Goal: Task Accomplishment & Management: Use online tool/utility

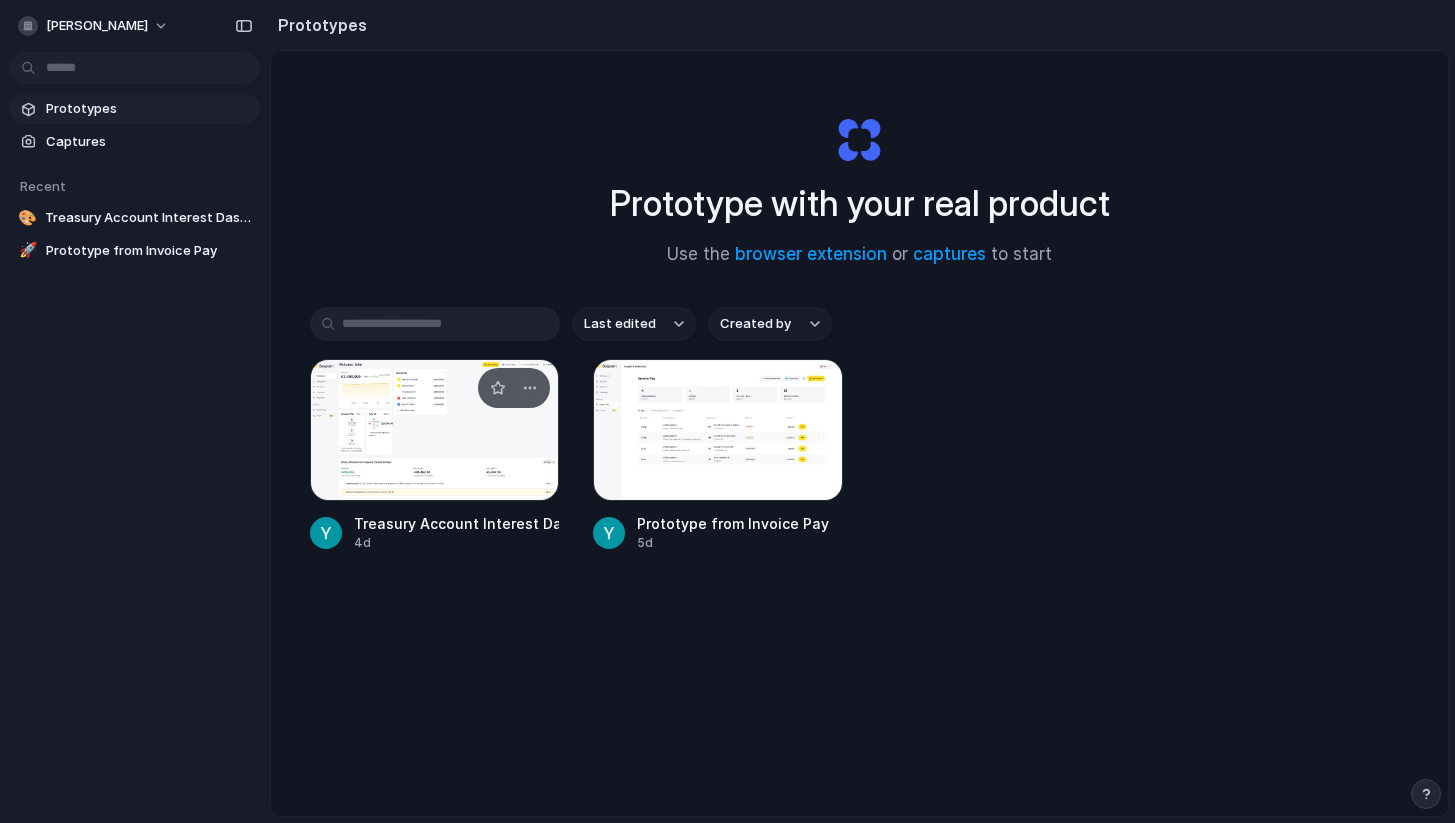
click at [492, 448] on div at bounding box center [435, 430] width 250 height 142
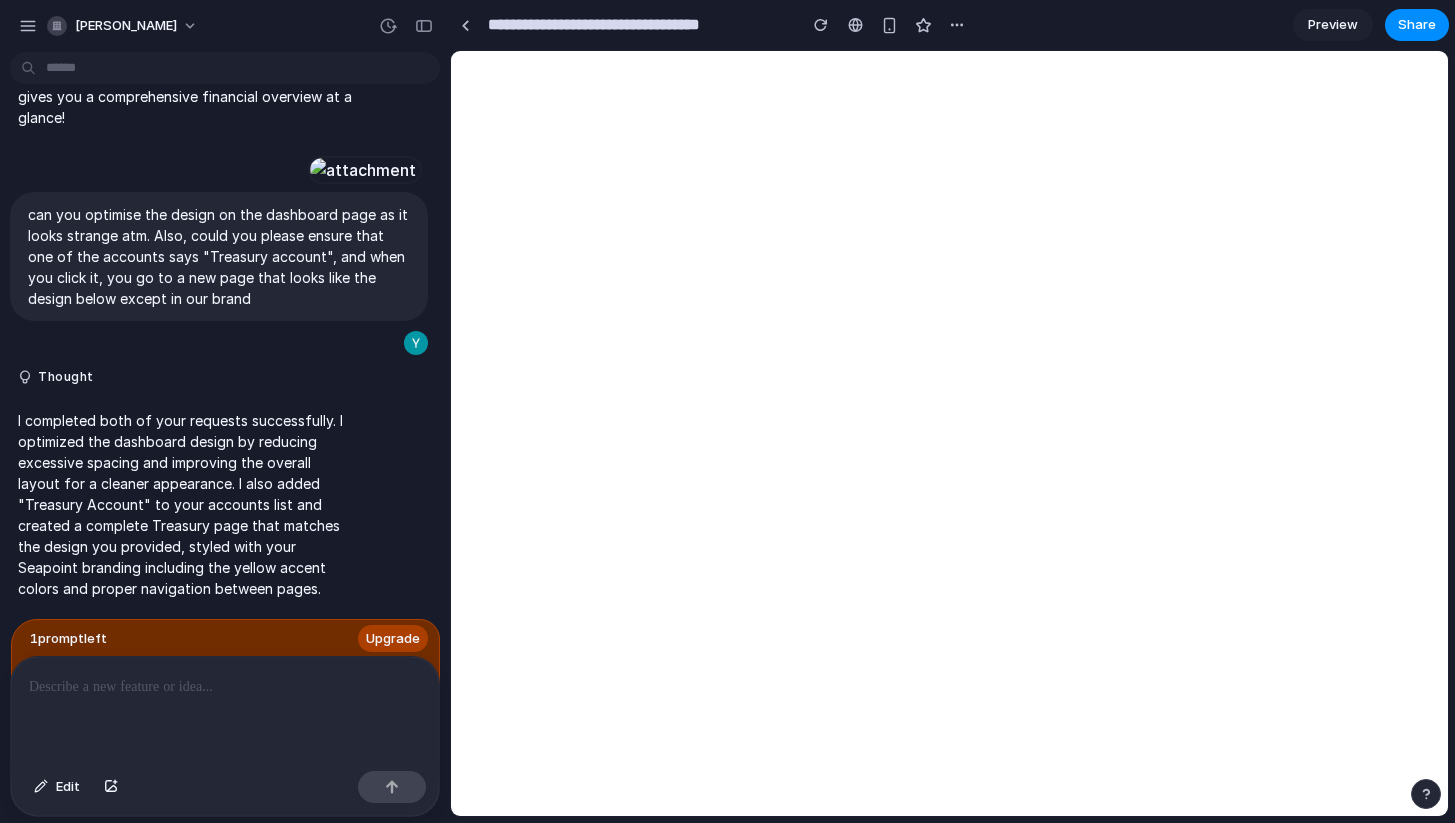
click at [1338, 27] on span "Preview" at bounding box center [1333, 25] width 50 height 20
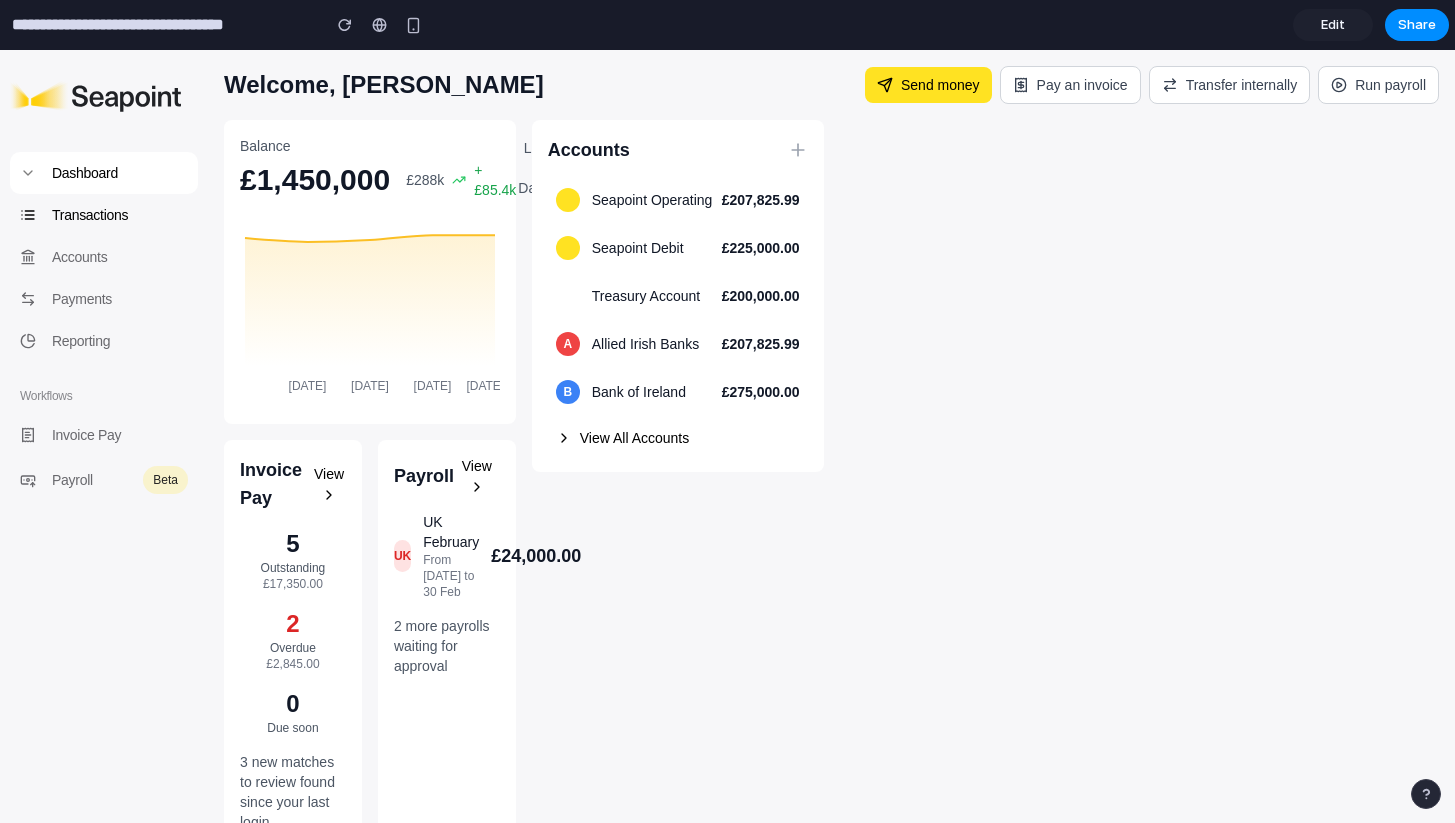
click at [104, 207] on p "Transactions" at bounding box center [120, 215] width 136 height 22
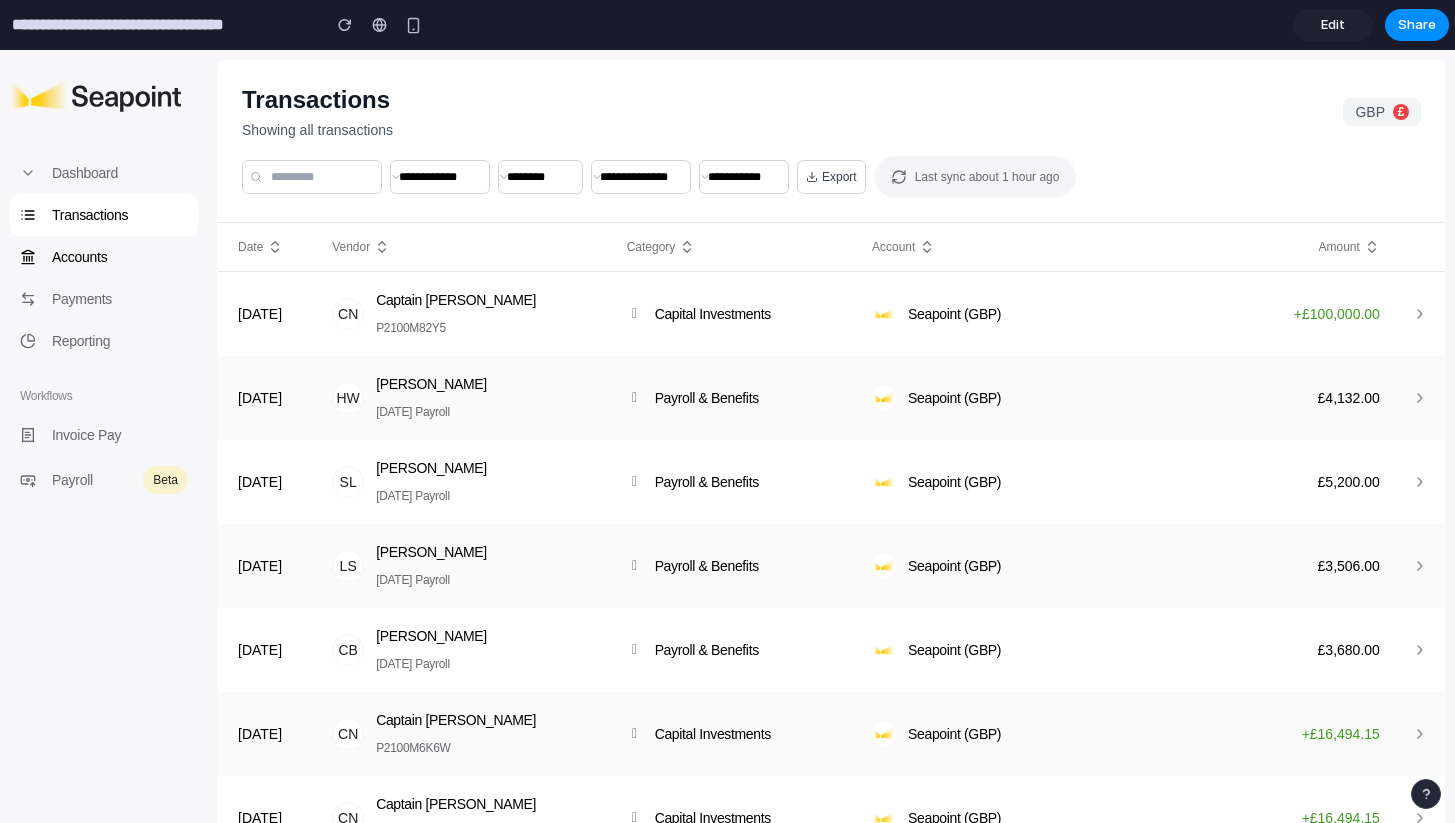
click at [123, 249] on p "Accounts" at bounding box center [120, 257] width 136 height 22
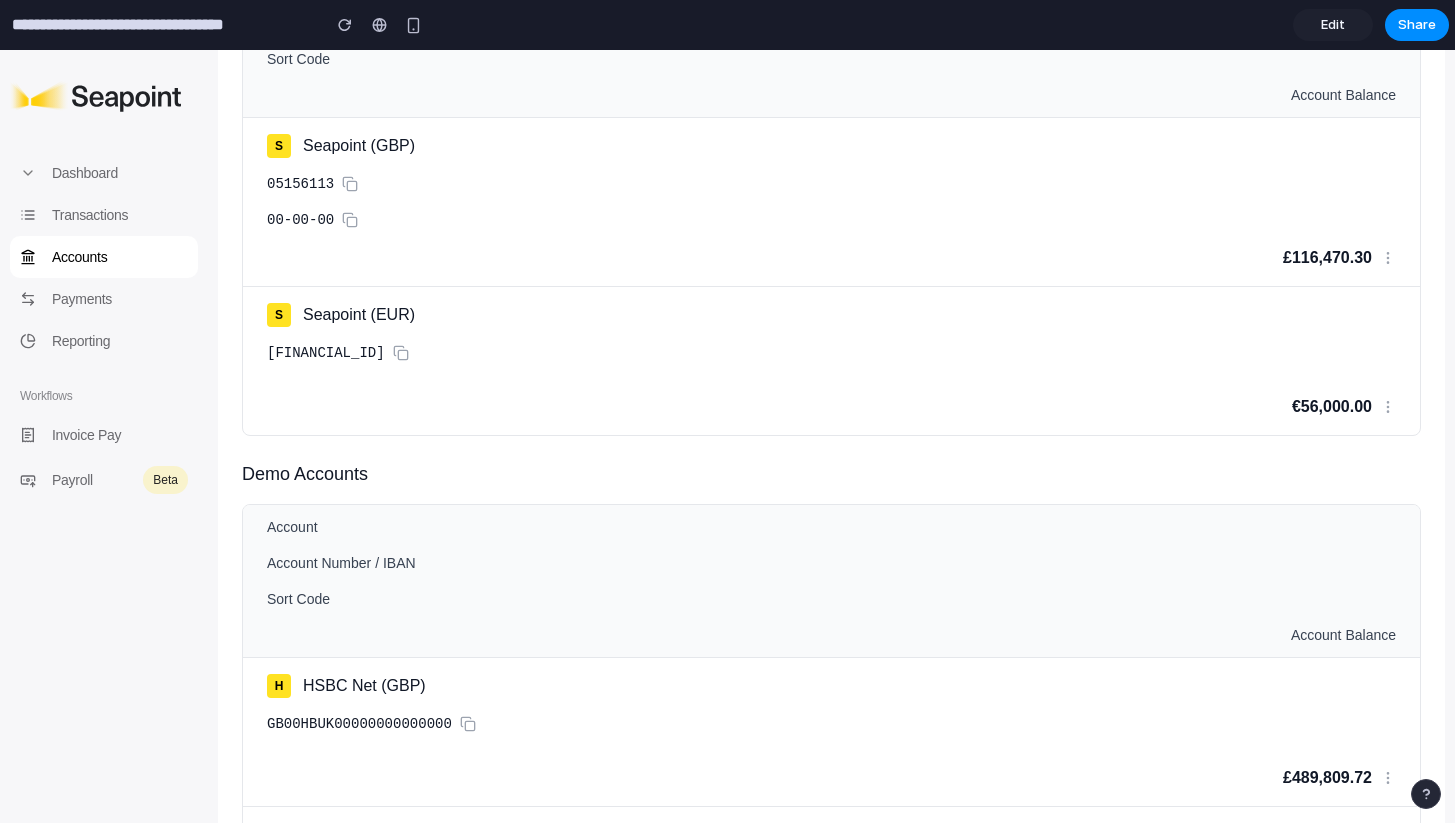
scroll to position [754, 0]
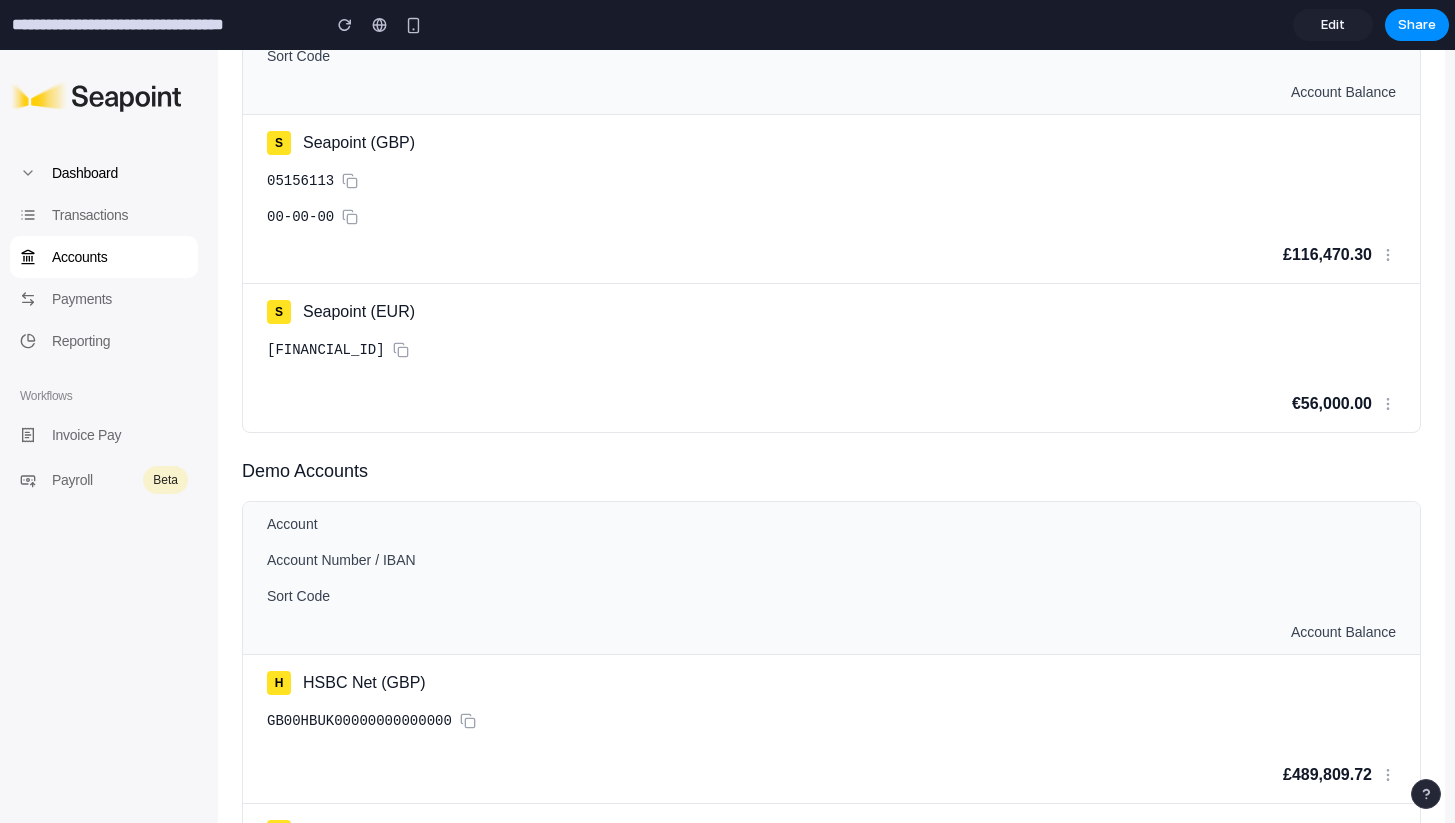
click at [119, 173] on p "Dashboard" at bounding box center [120, 173] width 136 height 22
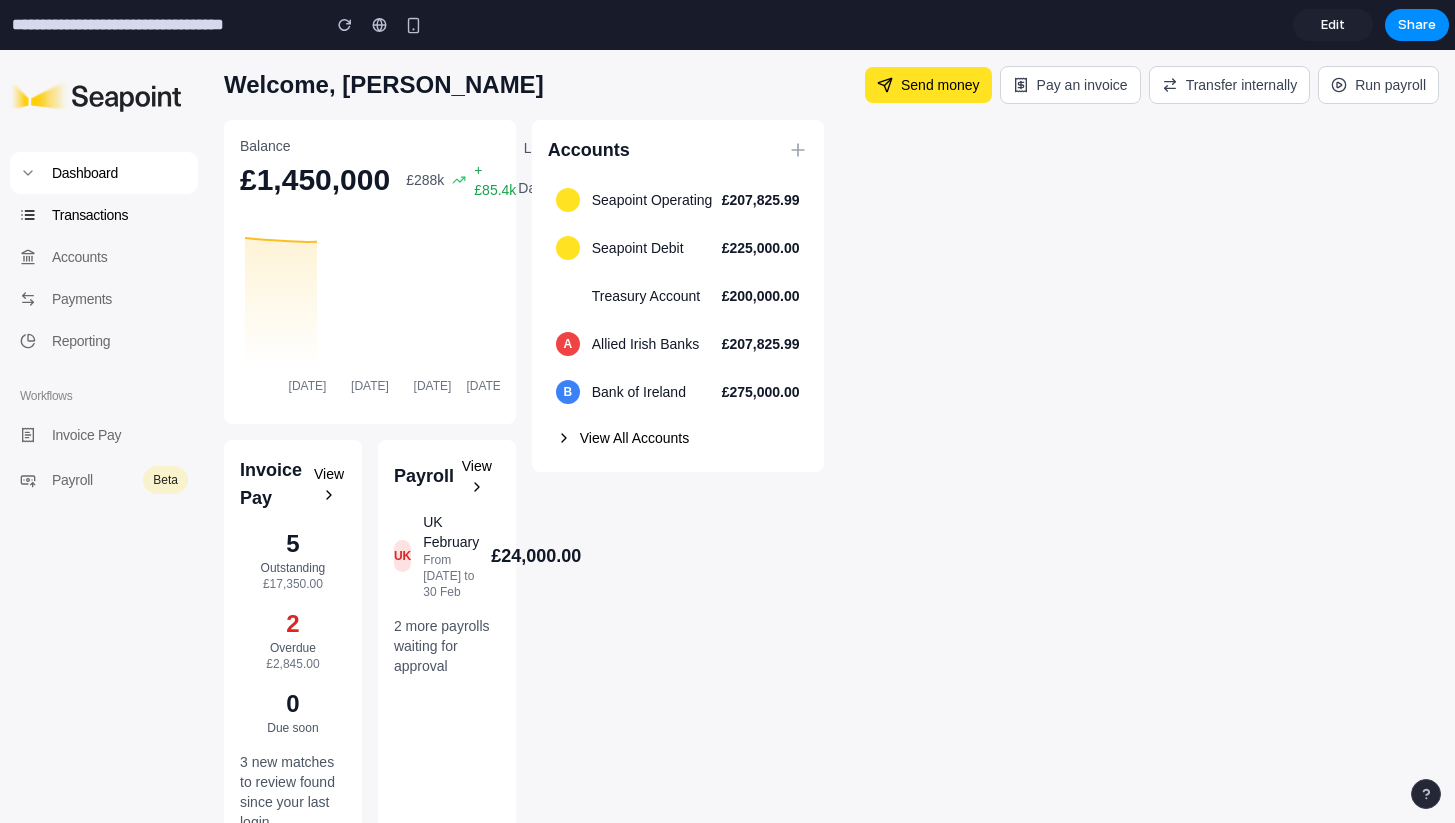
click at [108, 214] on p "Transactions" at bounding box center [120, 215] width 136 height 22
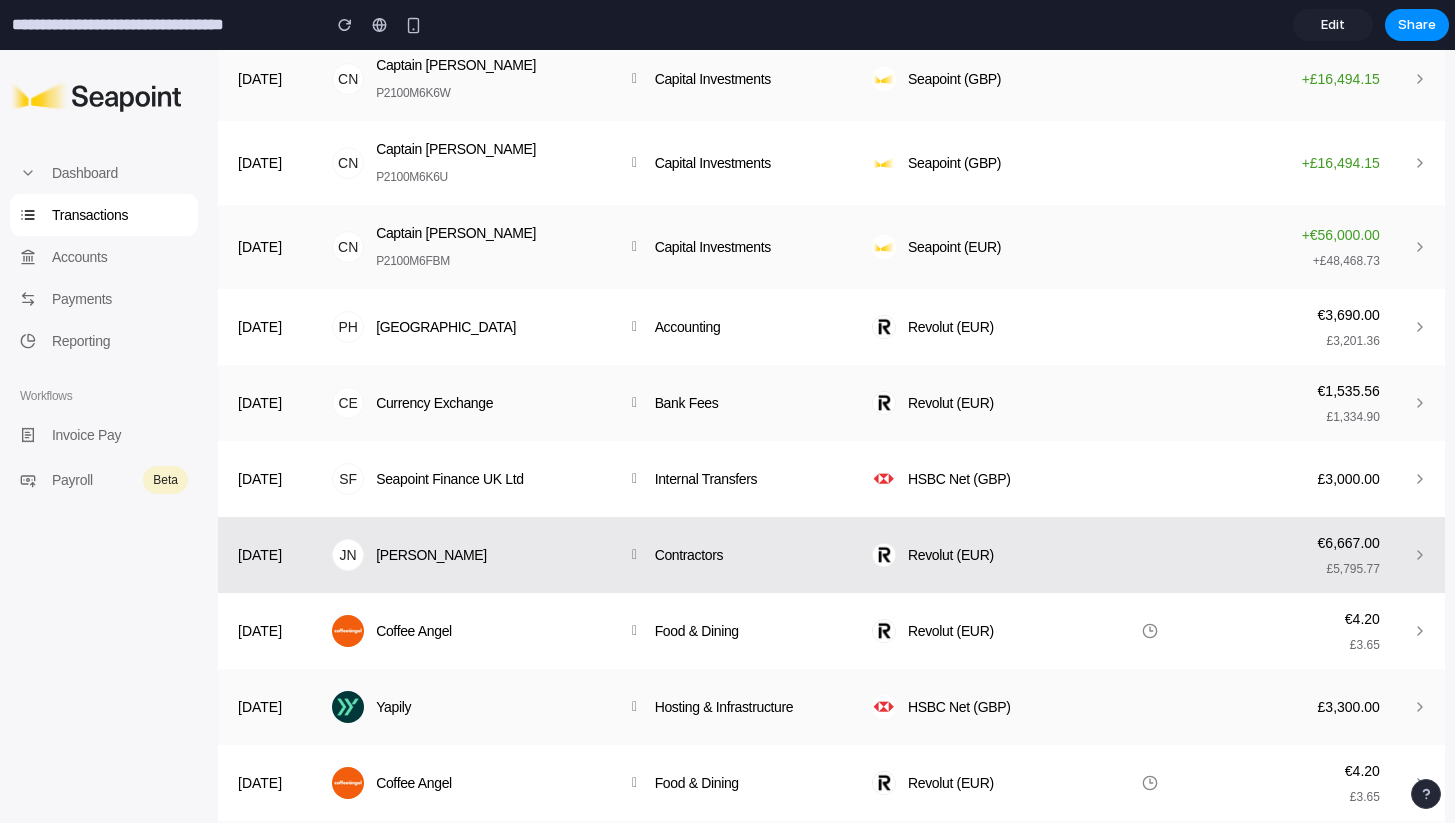
scroll to position [0, 0]
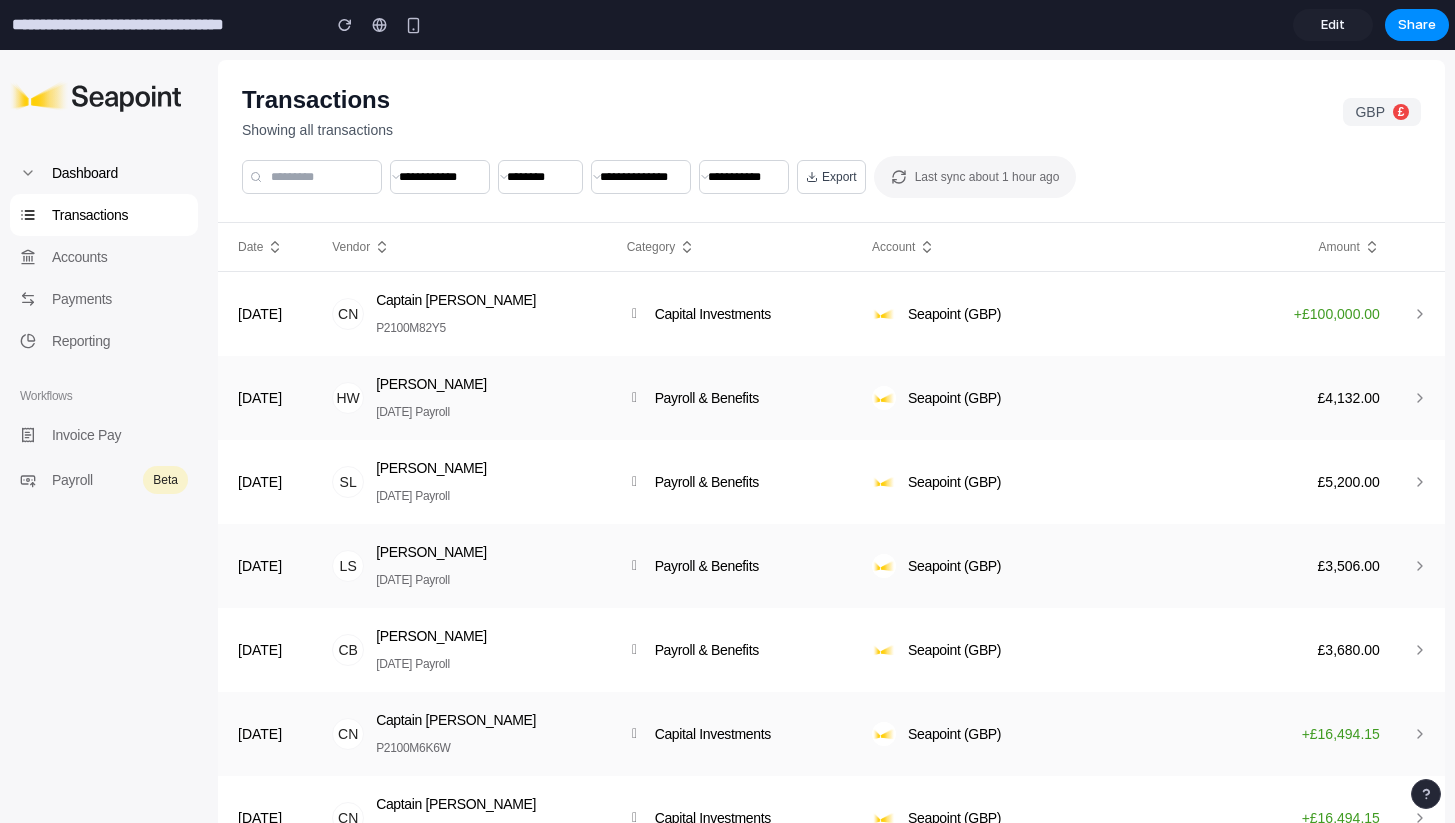
click at [107, 176] on p "Dashboard" at bounding box center [120, 173] width 136 height 22
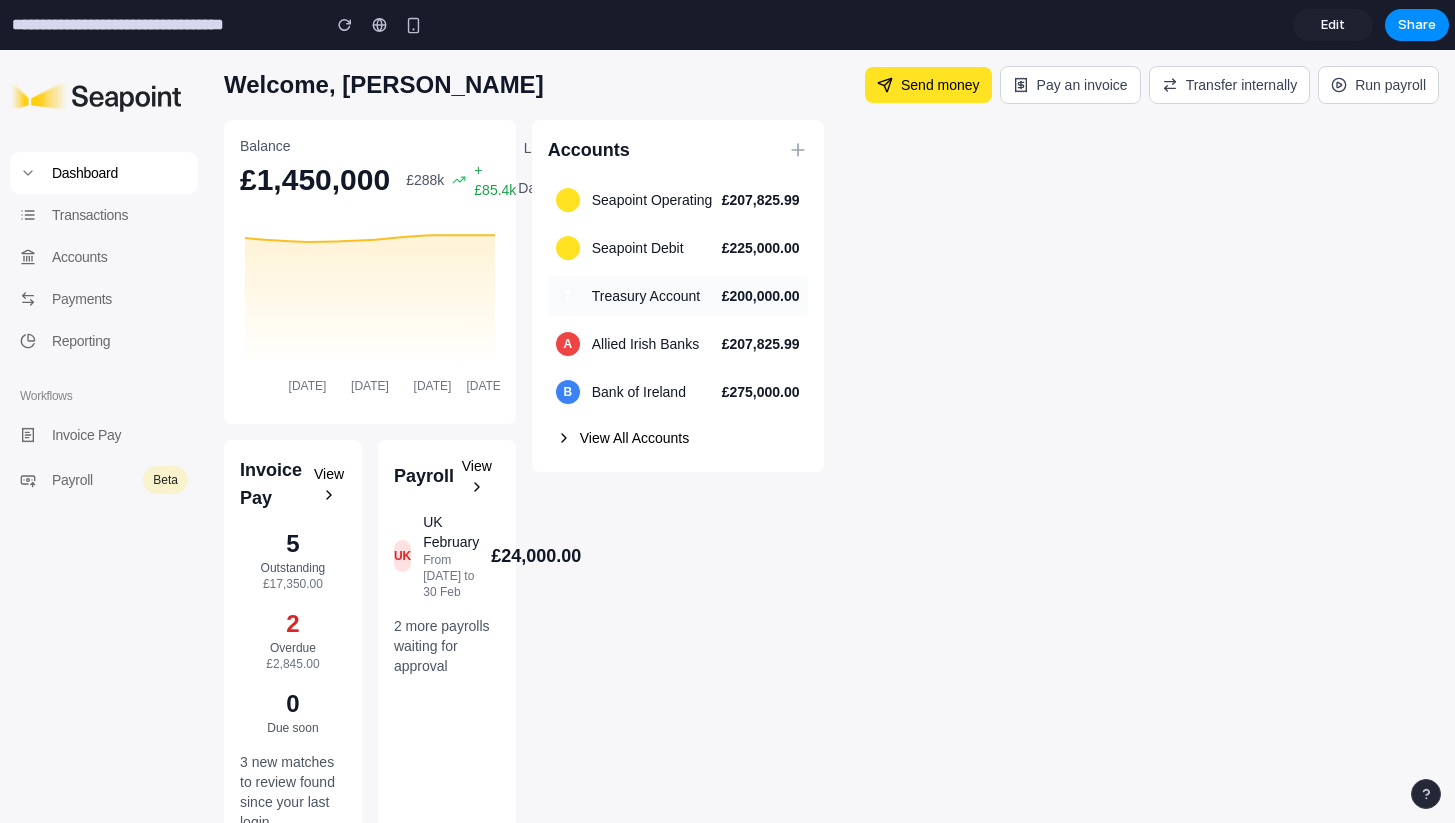
click at [633, 301] on div "Treasury Account" at bounding box center [646, 296] width 108 height 20
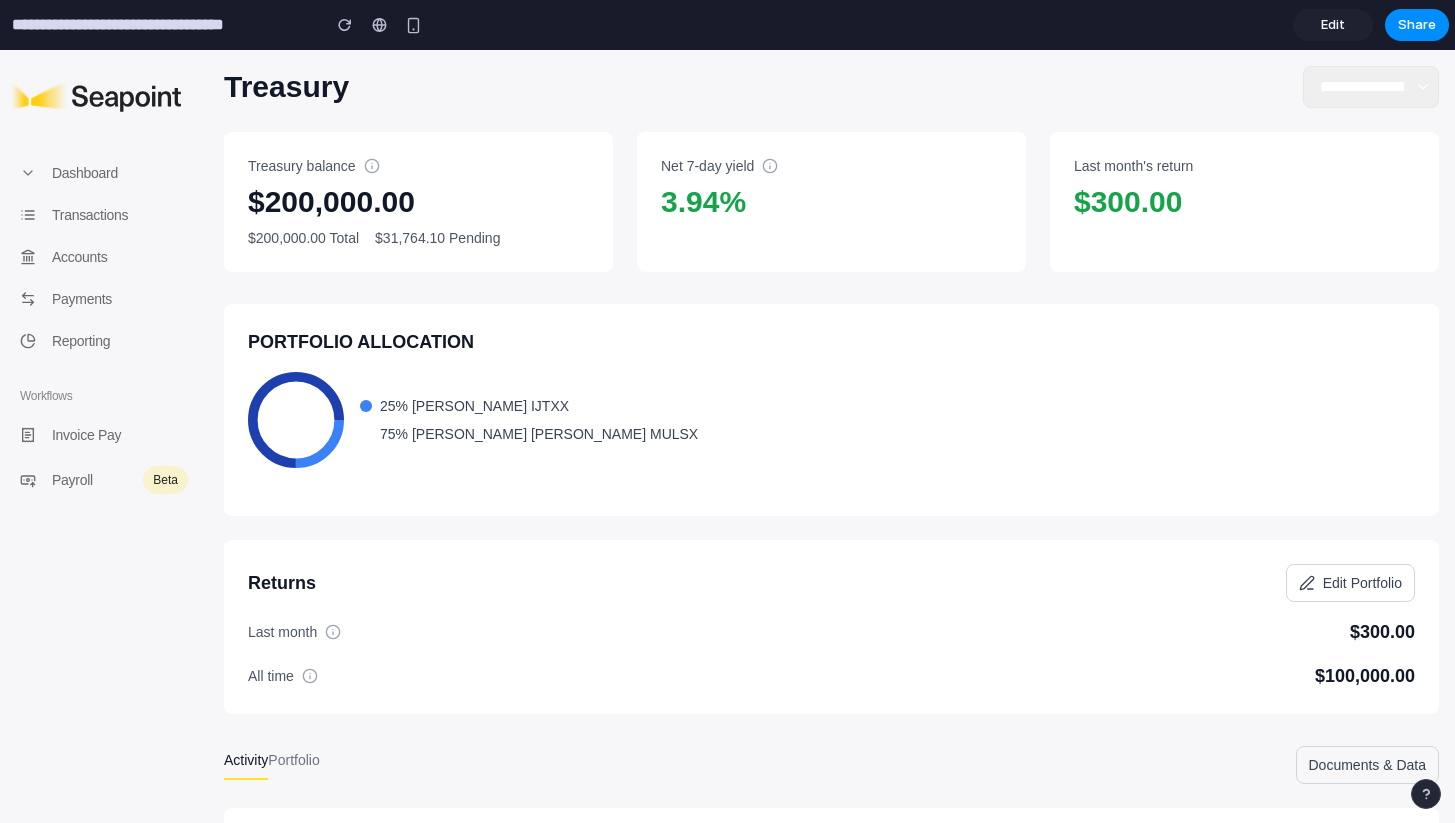
click at [273, 80] on h1 "Treasury" at bounding box center [286, 87] width 125 height 36
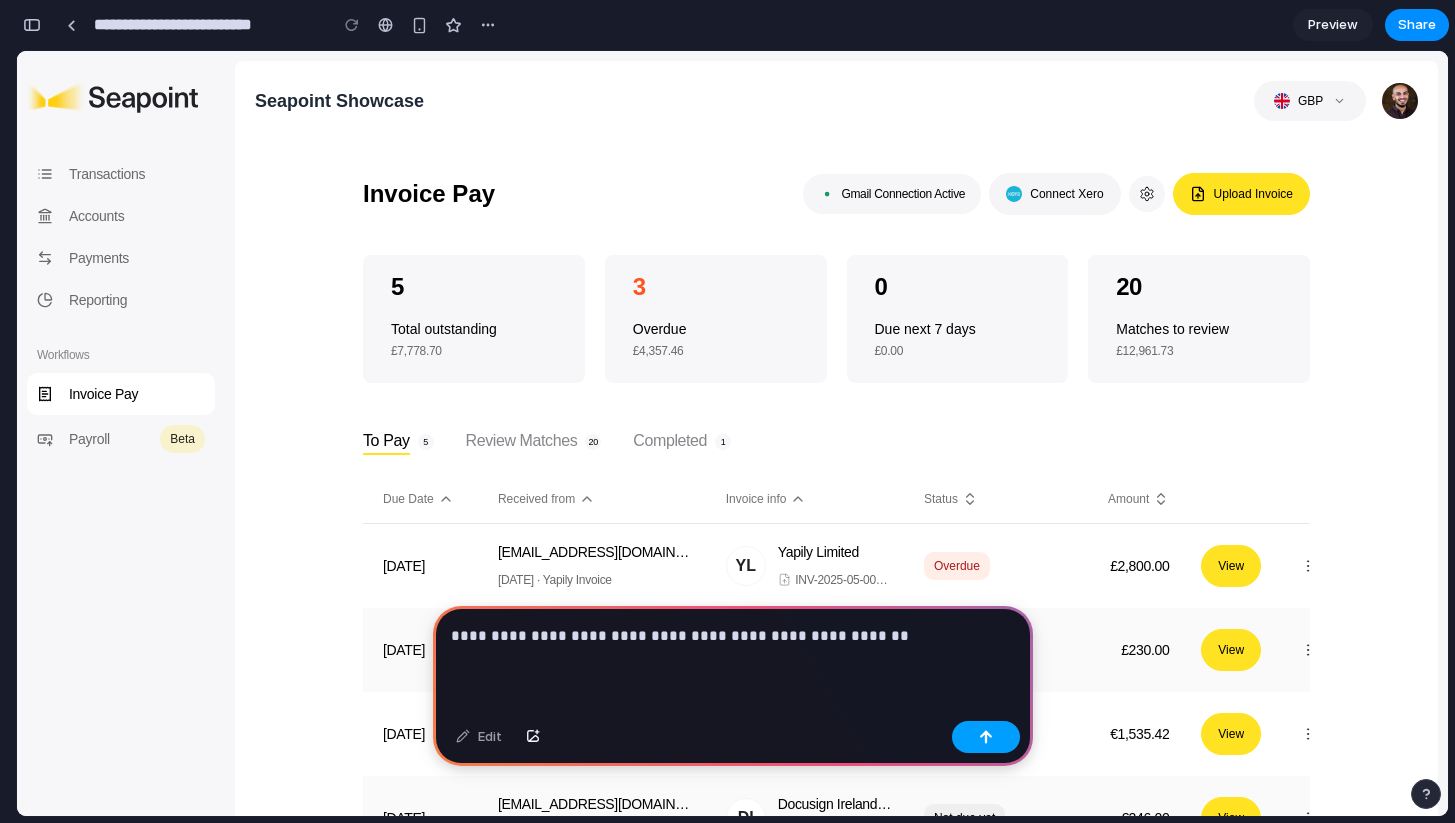
click at [983, 737] on div "button" at bounding box center [986, 737] width 14 height 14
